Goal: Task Accomplishment & Management: Use online tool/utility

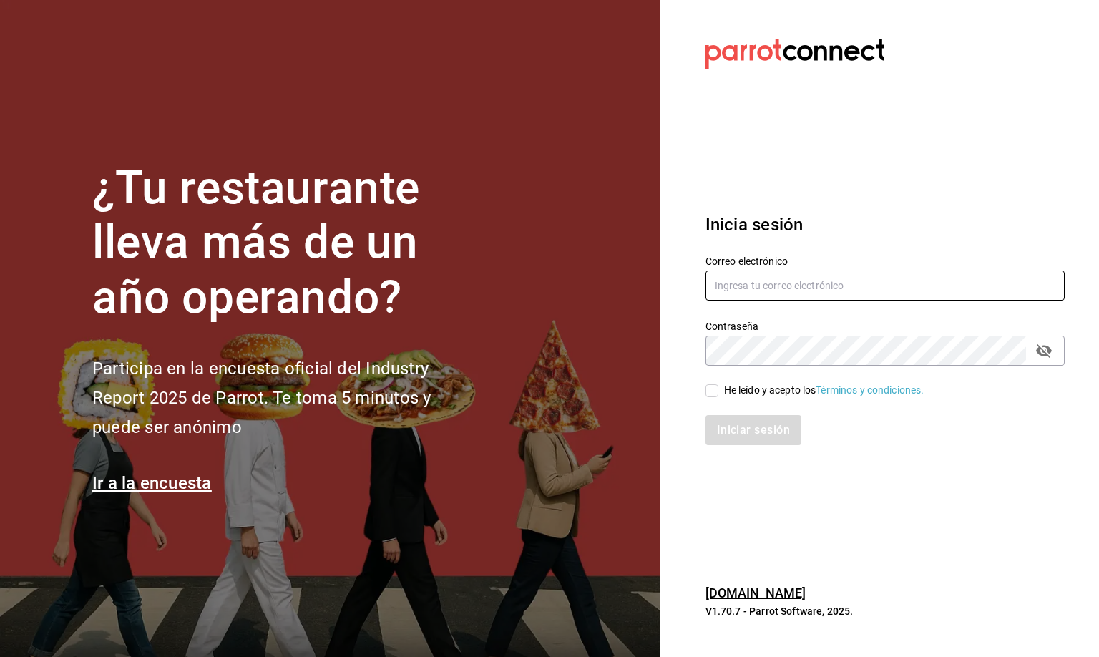
click at [746, 292] on input "text" at bounding box center [885, 286] width 359 height 30
type input "[EMAIL_ADDRESS][DOMAIN_NAME]"
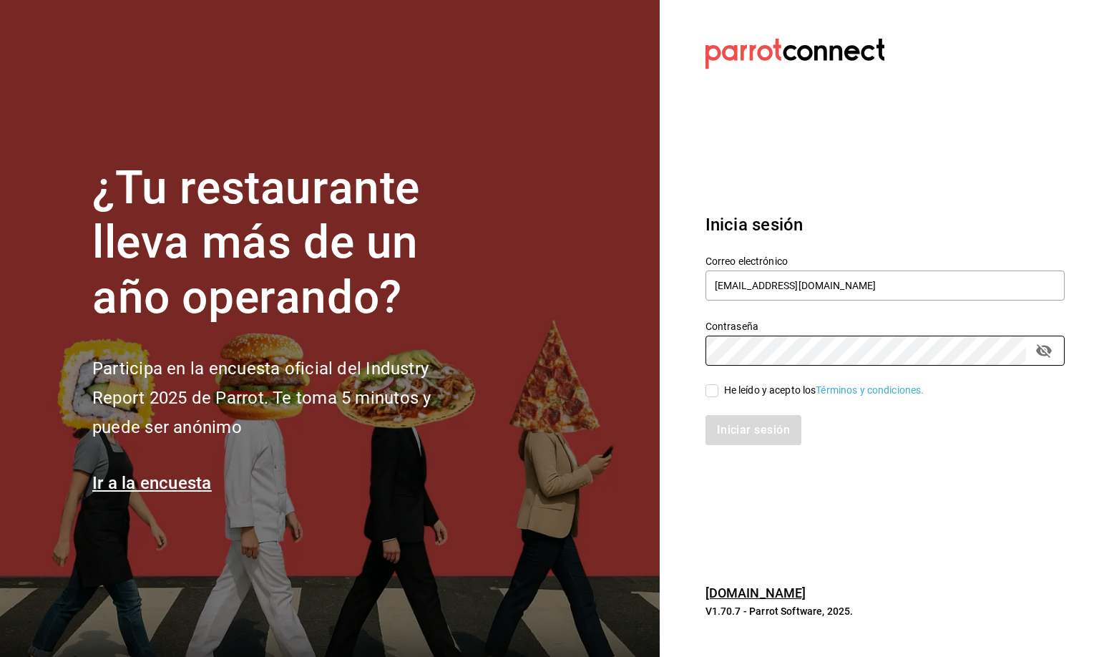
click at [709, 395] on input "He leído y acepto los Términos y condiciones." at bounding box center [712, 390] width 13 height 13
checkbox input "true"
click at [756, 434] on button "Iniciar sesión" at bounding box center [754, 430] width 97 height 30
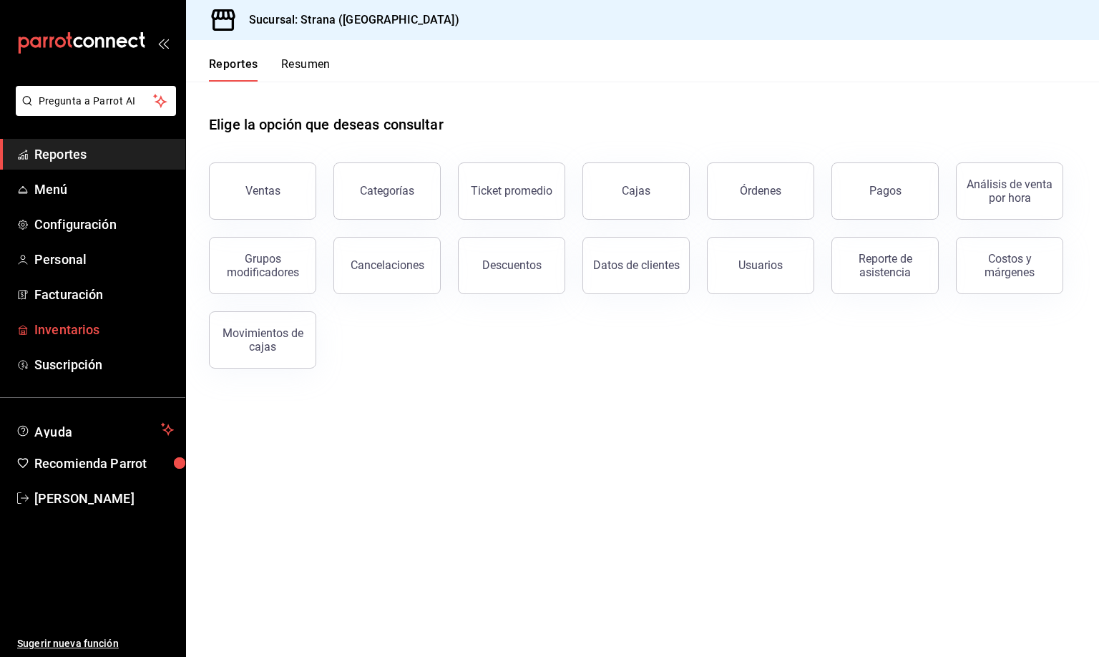
click at [65, 329] on span "Inventarios" at bounding box center [104, 329] width 140 height 19
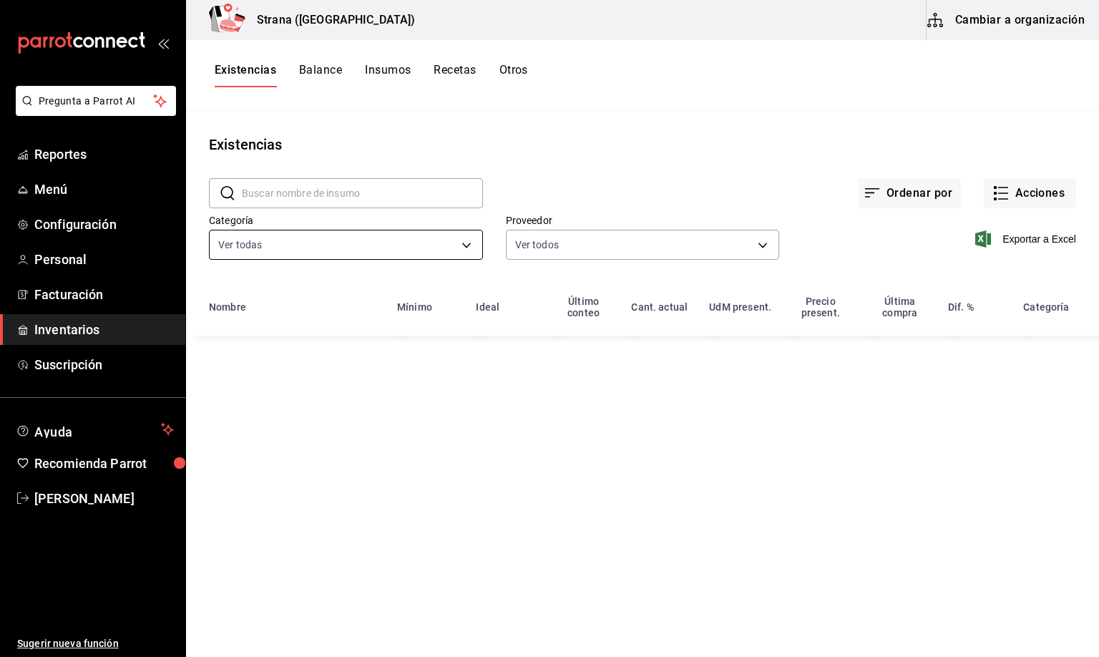
click at [294, 248] on body "Pregunta a Parrot AI Reportes Menú Configuración Personal Facturación Inventari…" at bounding box center [549, 323] width 1099 height 647
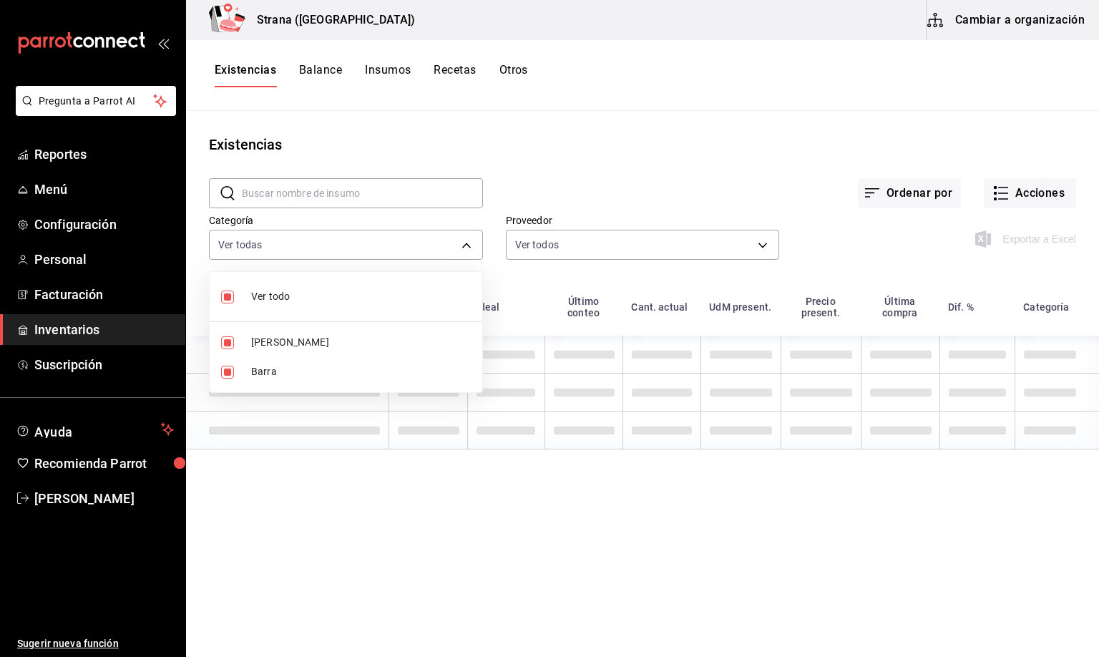
click at [241, 369] on li "Barra" at bounding box center [346, 371] width 273 height 29
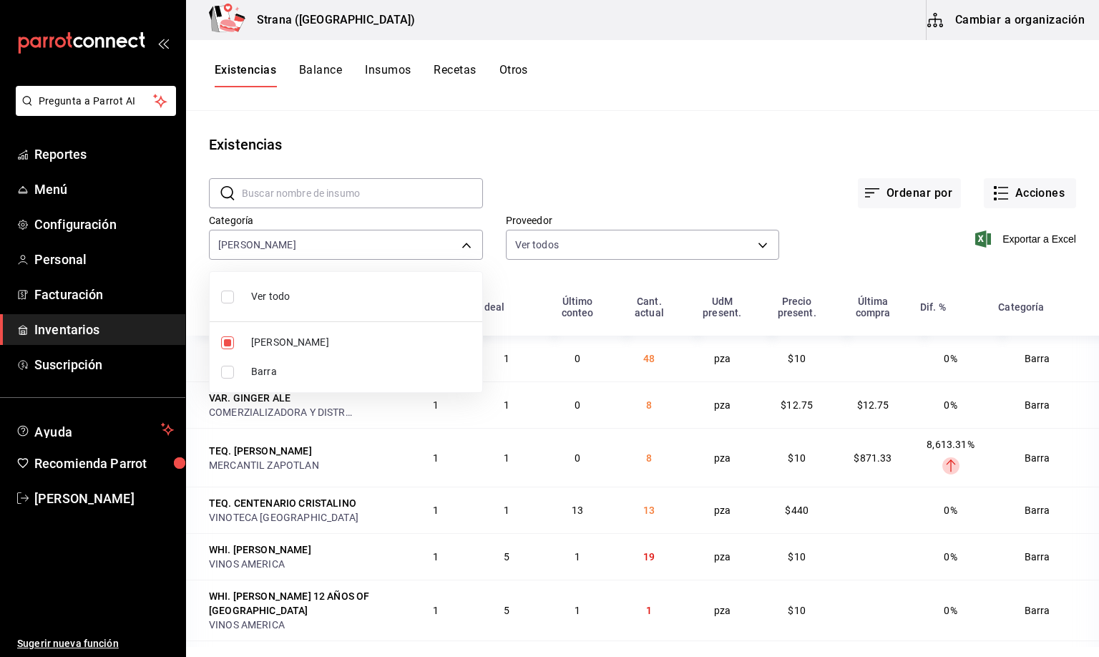
type input "b11263f3-316c-490f-b5ca-428fcbb9defe"
checkbox input "false"
click at [235, 69] on div at bounding box center [549, 328] width 1099 height 657
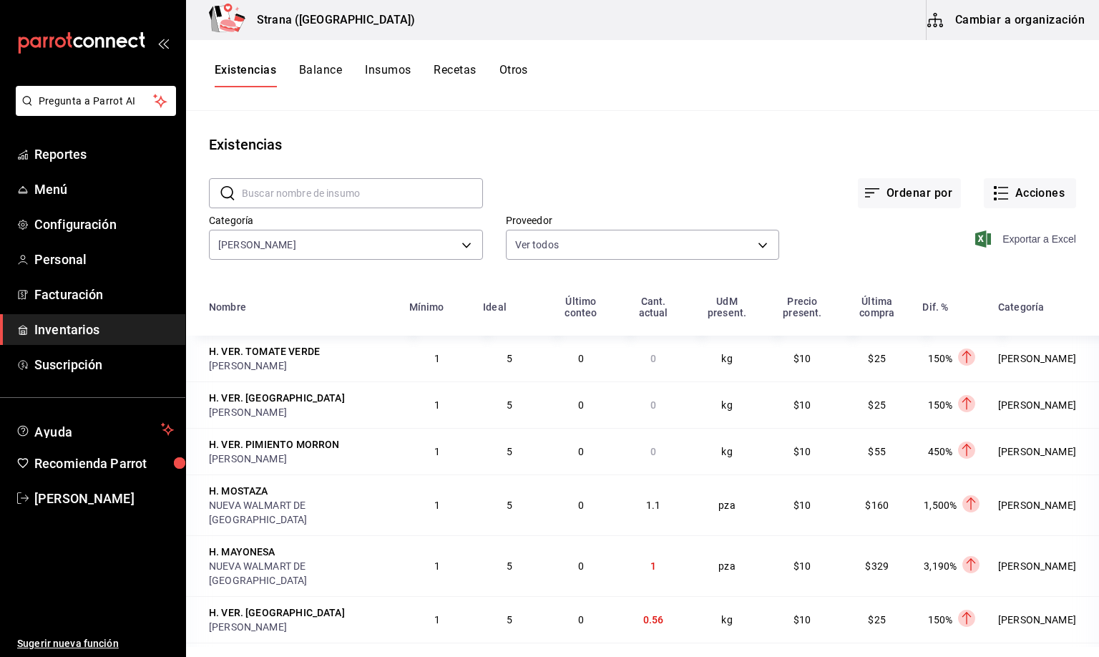
click at [1009, 241] on span "Exportar a Excel" at bounding box center [1027, 238] width 98 height 17
click at [582, 155] on div "Ordenar por Acciones" at bounding box center [779, 181] width 593 height 53
